Goal: Navigation & Orientation: Find specific page/section

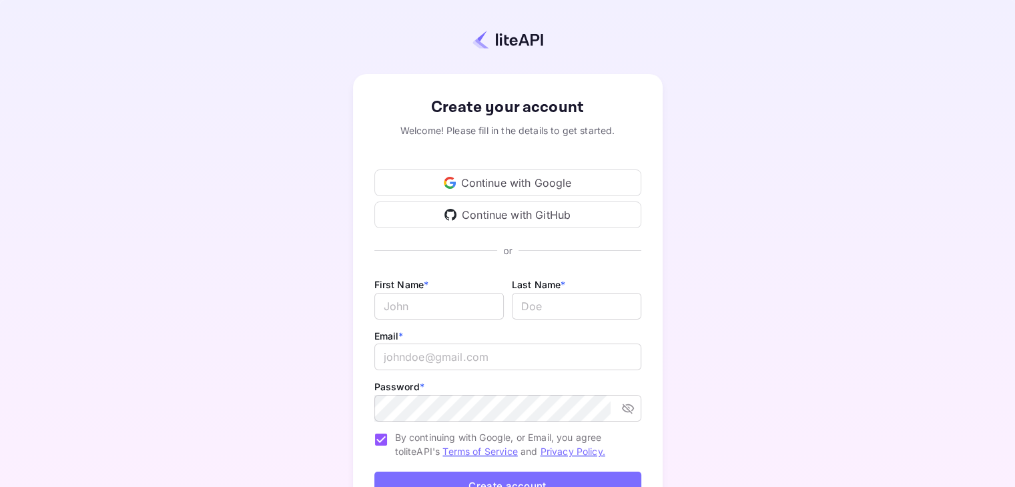
click at [541, 183] on div "Continue with Google" at bounding box center [508, 183] width 267 height 27
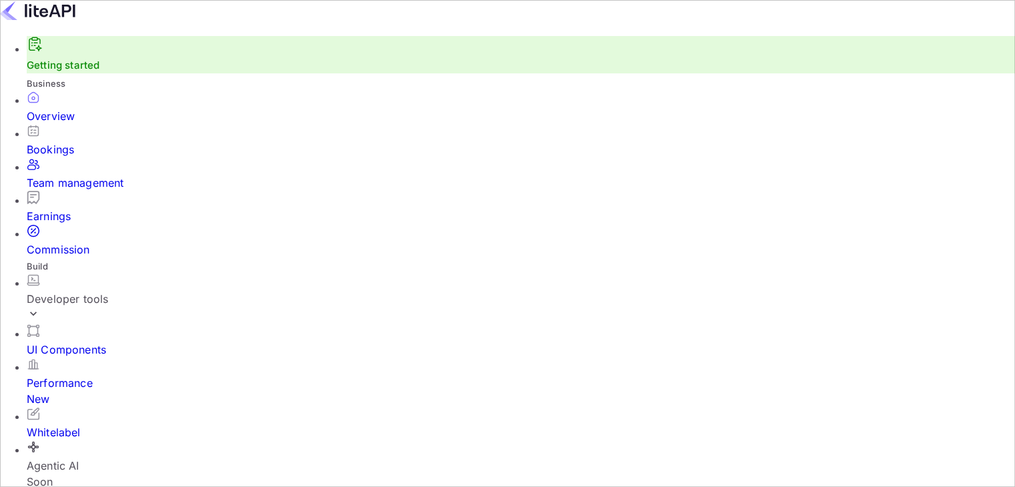
click at [127, 294] on div "Developer tools" at bounding box center [521, 299] width 989 height 16
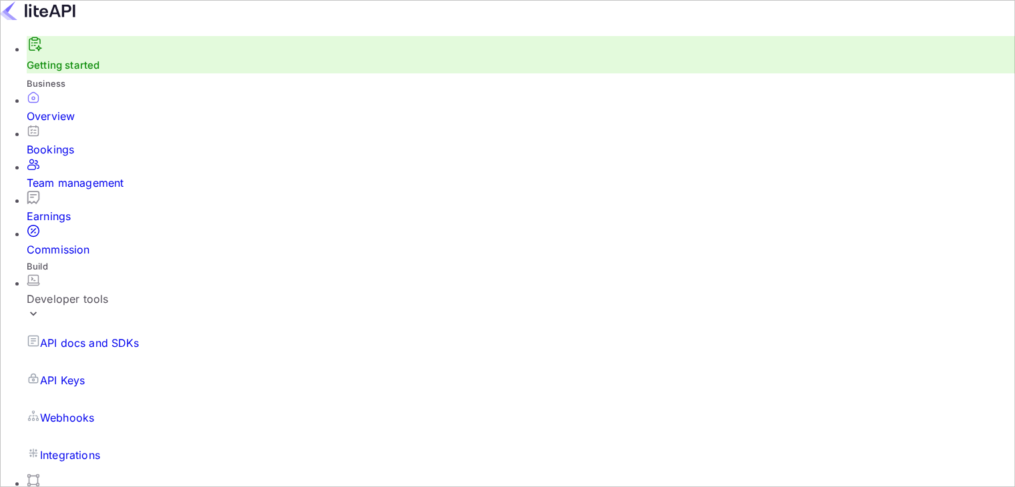
click at [137, 291] on div "Developer tools" at bounding box center [521, 299] width 989 height 16
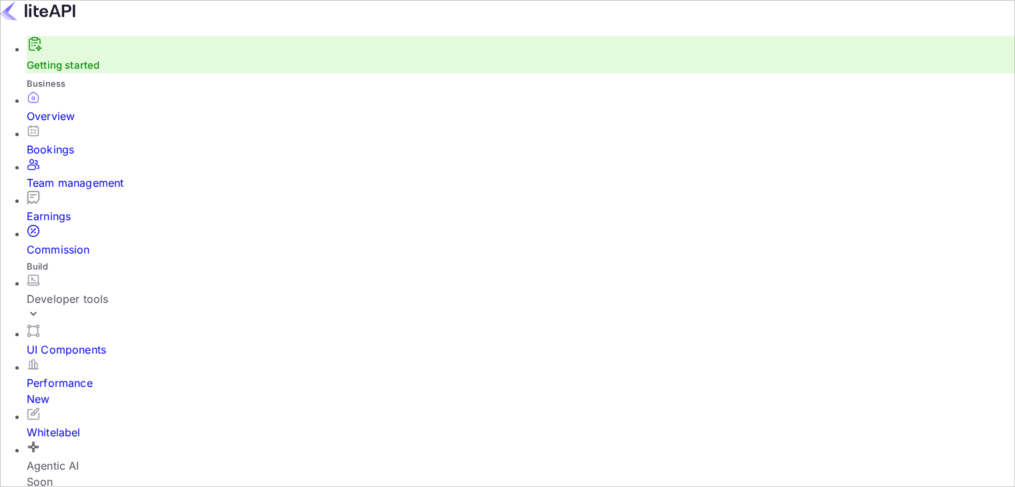
click at [86, 342] on div "UI Components" at bounding box center [521, 350] width 989 height 16
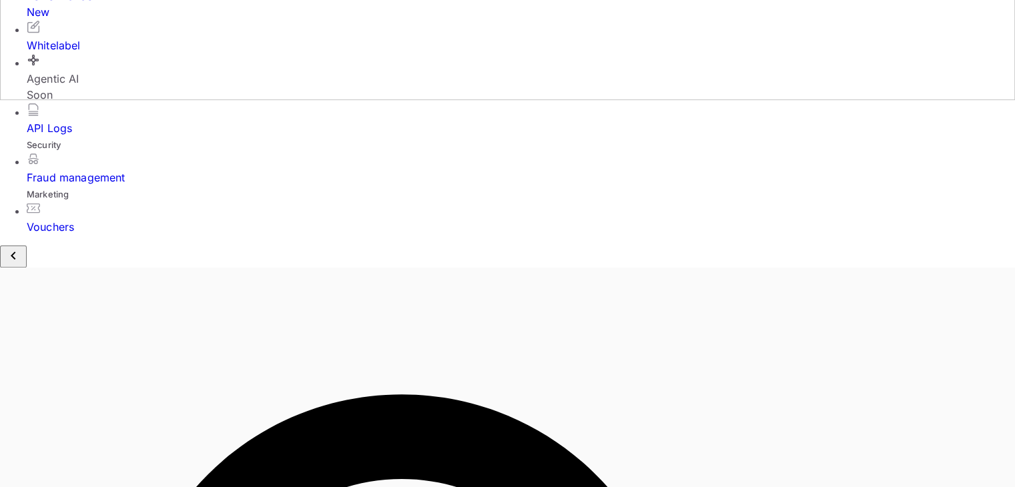
scroll to position [412, 0]
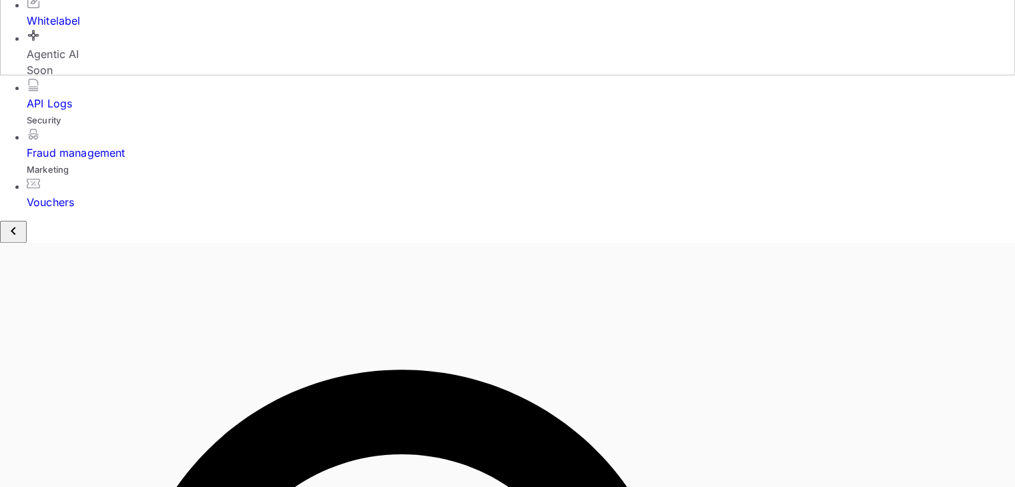
click at [73, 111] on div "API Logs" at bounding box center [521, 103] width 989 height 16
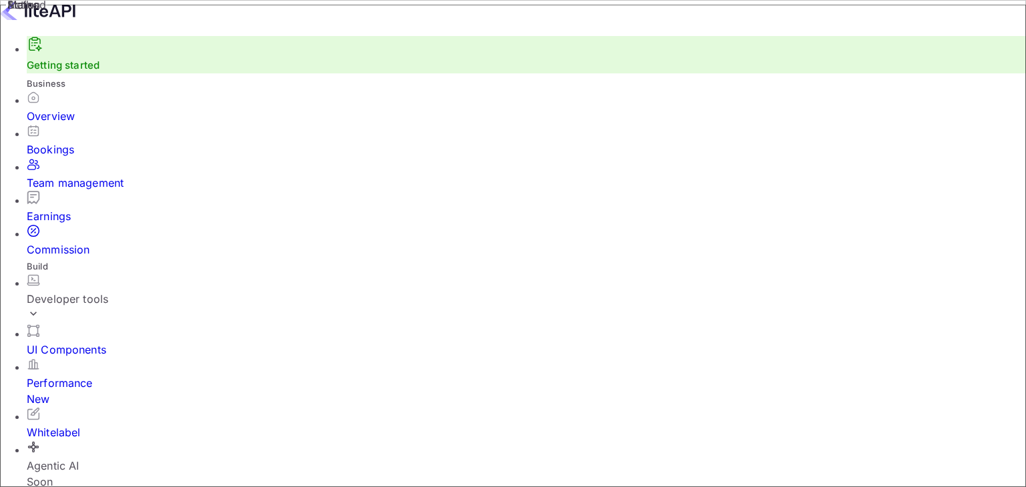
click at [73, 291] on div "Developer tools" at bounding box center [526, 299] width 999 height 16
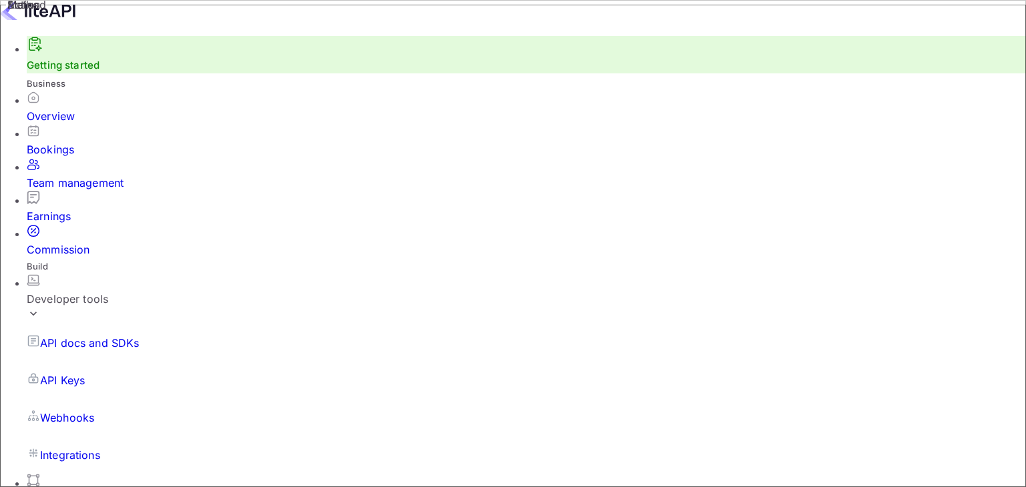
click at [71, 373] on p "API Keys" at bounding box center [62, 381] width 45 height 16
